Goal: Task Accomplishment & Management: Use online tool/utility

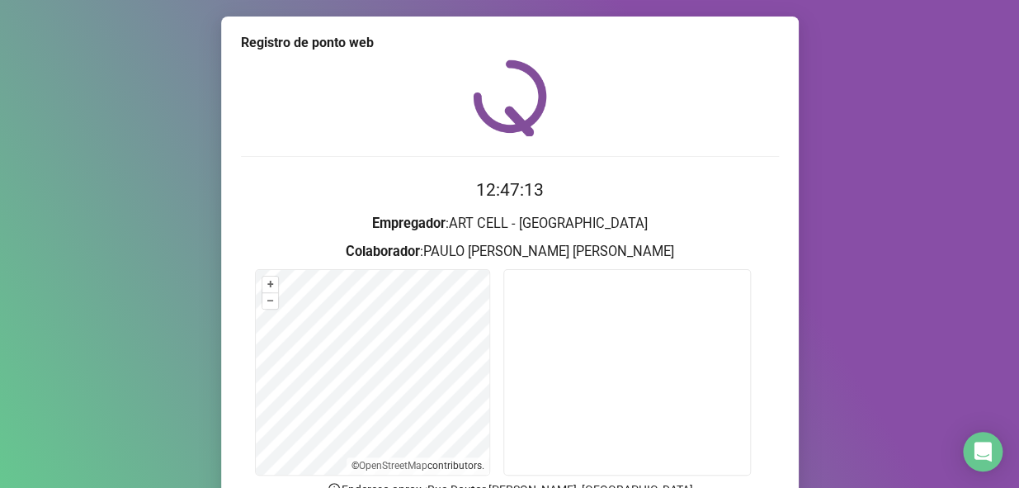
scroll to position [74, 0]
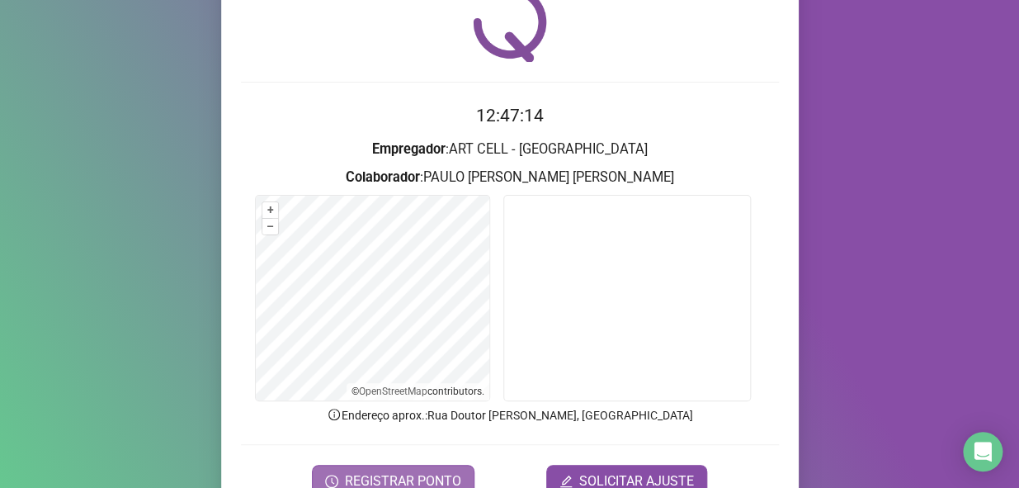
click at [425, 483] on span "REGISTRAR PONTO" at bounding box center [403, 481] width 116 height 20
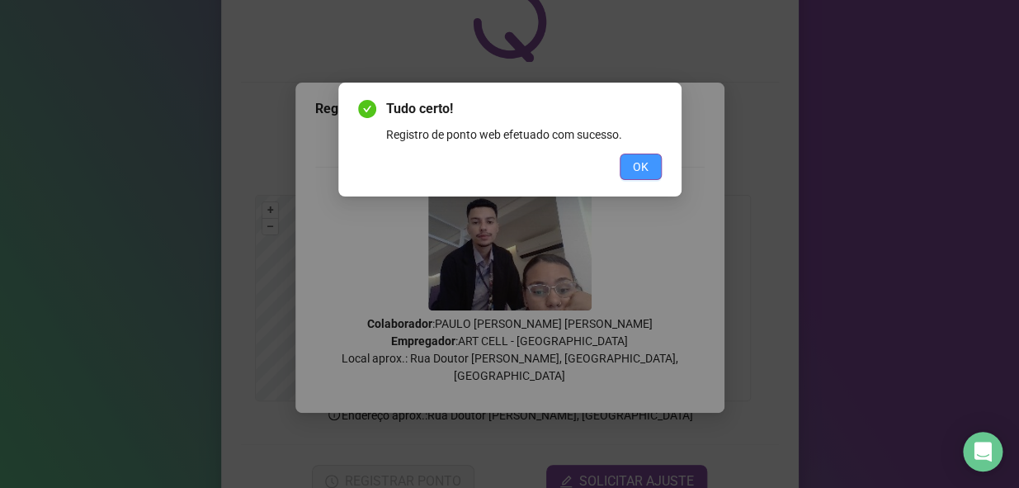
click at [645, 164] on span "OK" at bounding box center [641, 167] width 16 height 18
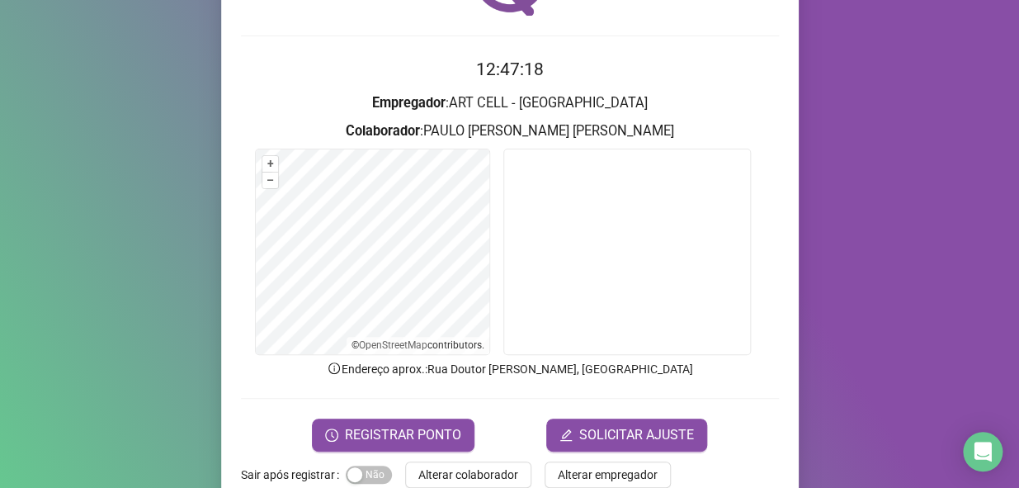
scroll to position [156, 0]
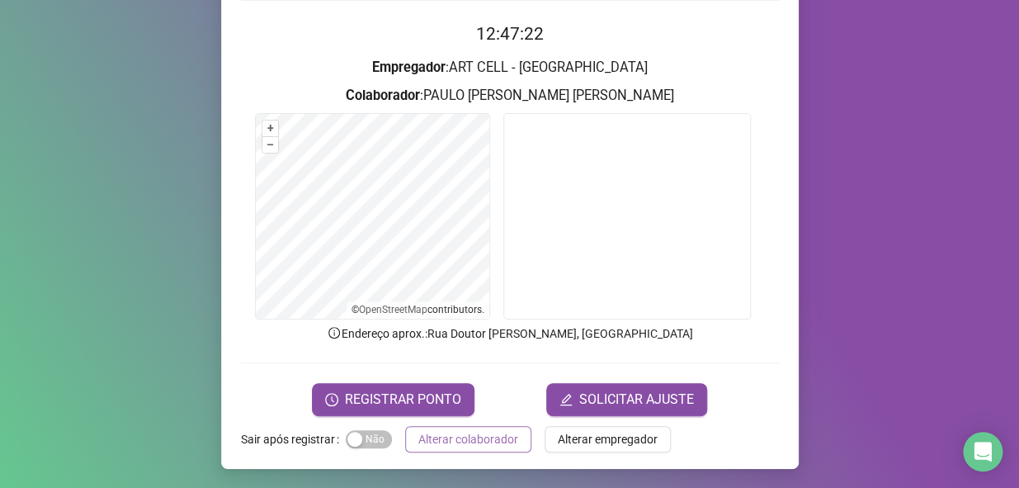
click at [464, 437] on span "Alterar colaborador" at bounding box center [468, 439] width 100 height 18
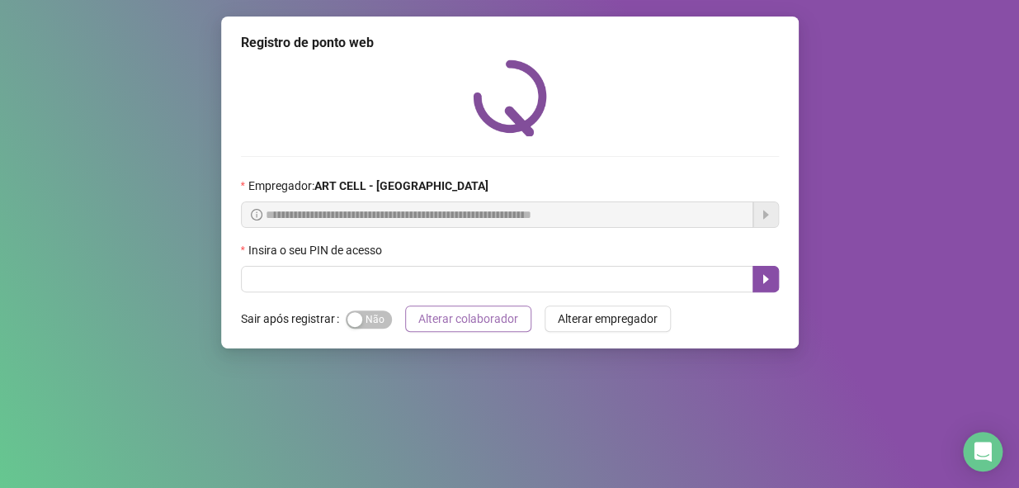
scroll to position [0, 0]
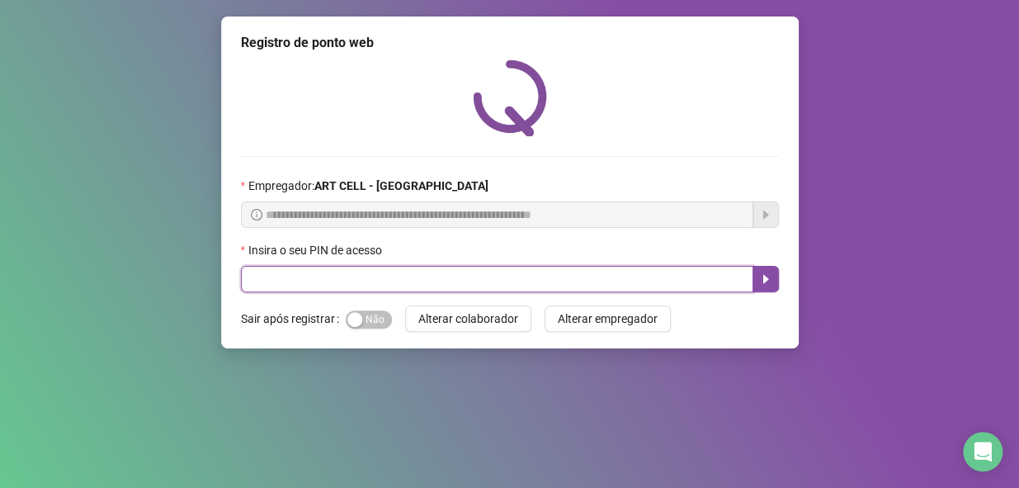
click at [516, 273] on input "text" at bounding box center [497, 279] width 512 height 26
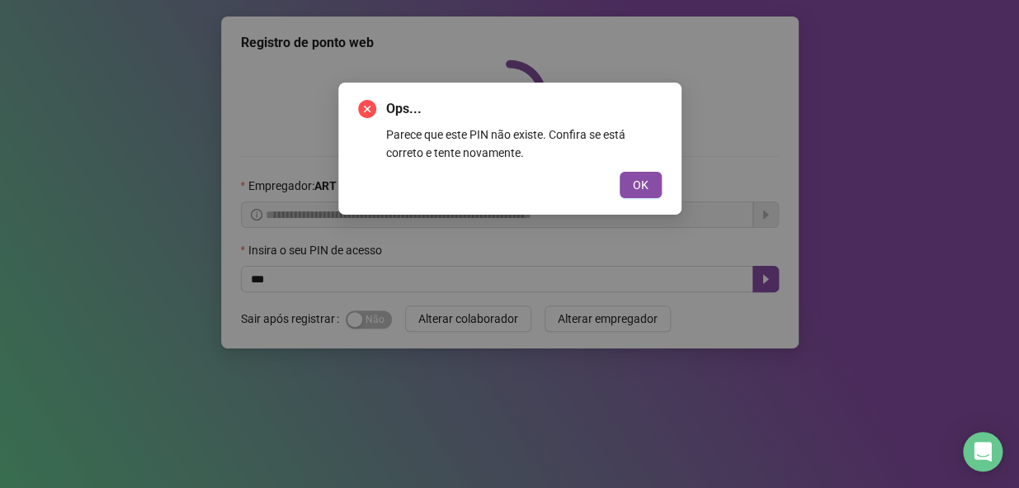
click at [616, 190] on div "OK" at bounding box center [510, 185] width 304 height 26
click at [643, 200] on div "Ops... Parece que este PIN não existe. Confira se está correto e tente novament…" at bounding box center [509, 148] width 343 height 132
click at [643, 193] on span "OK" at bounding box center [641, 185] width 16 height 18
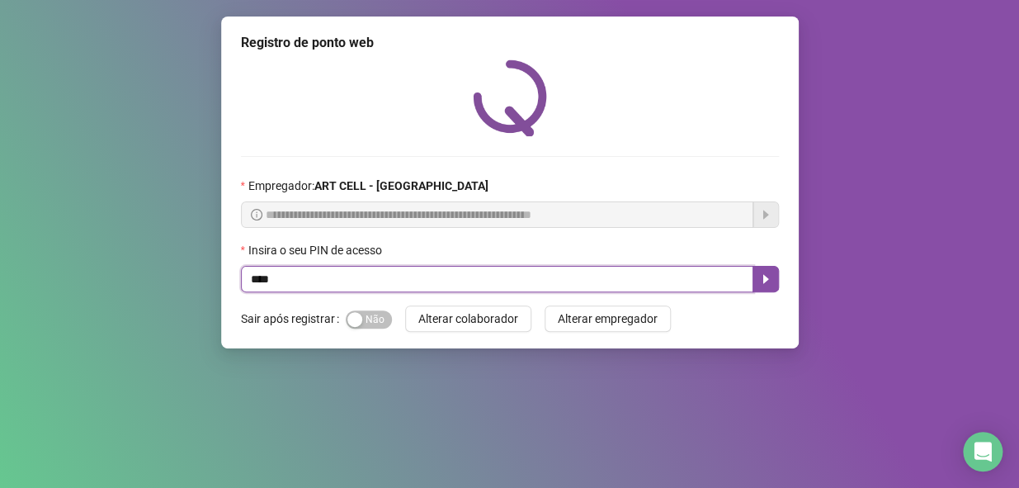
type input "*****"
click at [767, 282] on button "button" at bounding box center [765, 279] width 26 height 26
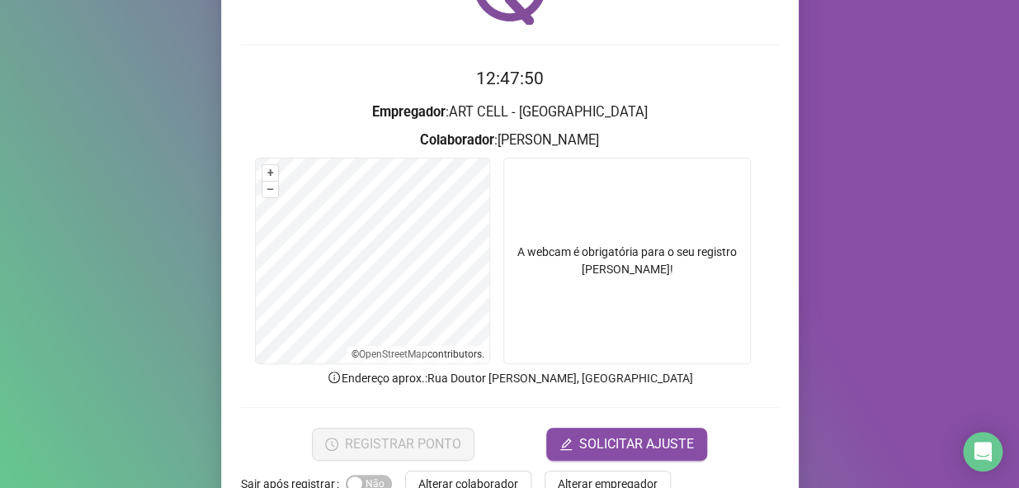
scroll to position [156, 0]
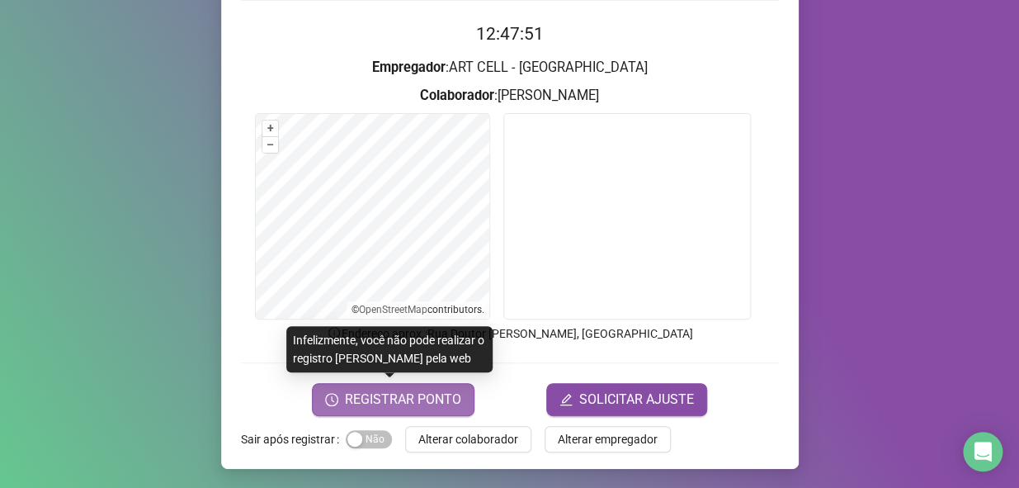
click at [427, 398] on span "REGISTRAR PONTO" at bounding box center [403, 399] width 116 height 20
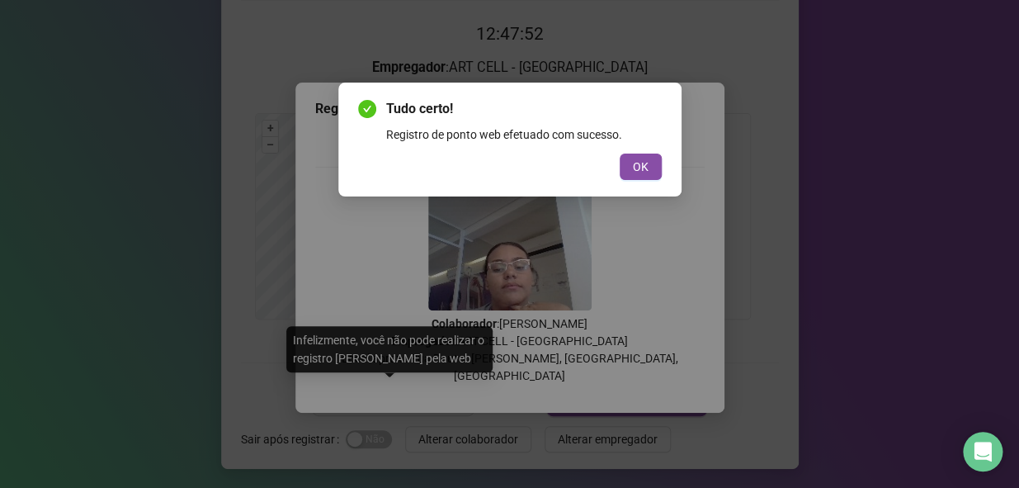
click at [644, 181] on div "Tudo certo! Registro de ponto web efetuado com sucesso. OK" at bounding box center [509, 139] width 343 height 114
click at [649, 172] on button "OK" at bounding box center [641, 166] width 42 height 26
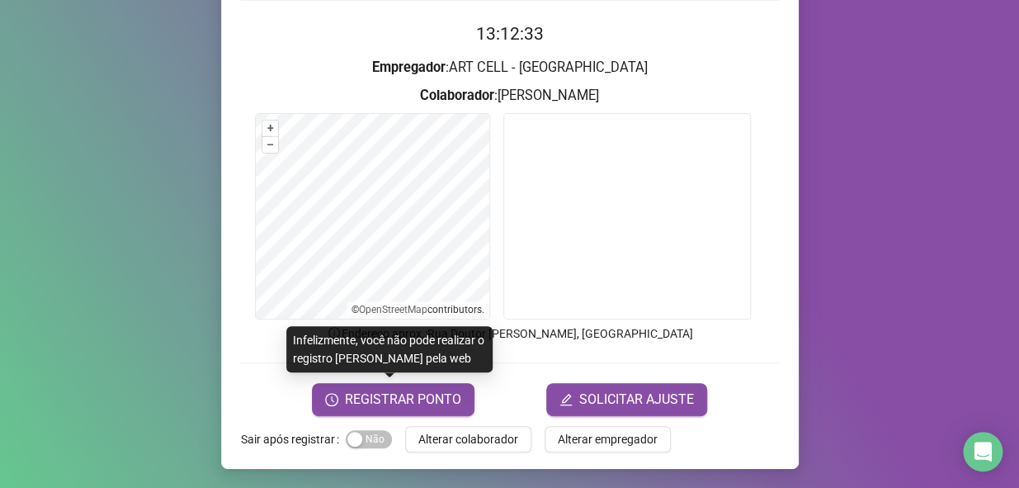
click at [879, 194] on div "Registro [PERSON_NAME] web 13:12:33 Empregador : ART CELL - BRAGANÇA PAULISTA C…" at bounding box center [509, 244] width 1019 height 488
